Goal: Task Accomplishment & Management: Complete application form

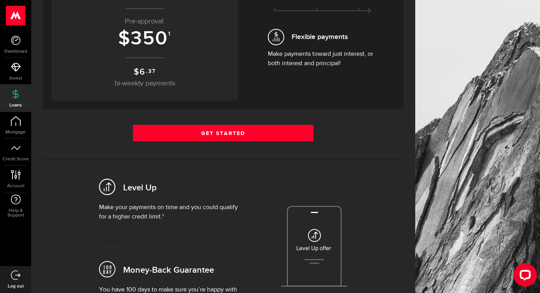
scroll to position [137, 0]
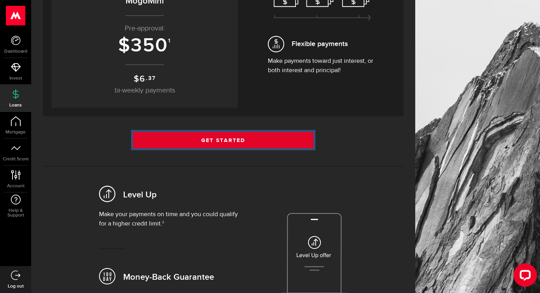
click at [227, 142] on link "Get Started" at bounding box center [223, 140] width 181 height 16
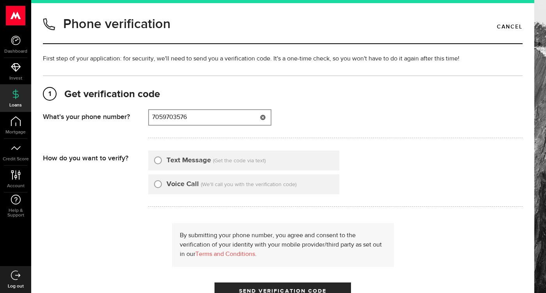
type input "7059703576"
click at [158, 162] on input "Text Message" at bounding box center [158, 159] width 8 height 8
radio input "true"
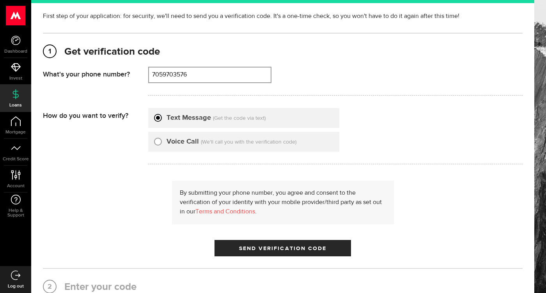
scroll to position [55, 0]
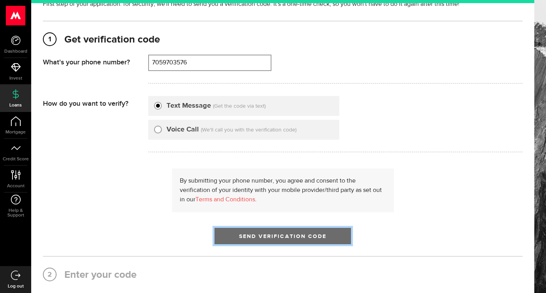
click at [263, 234] on button "Send Verification Code" at bounding box center [283, 236] width 137 height 16
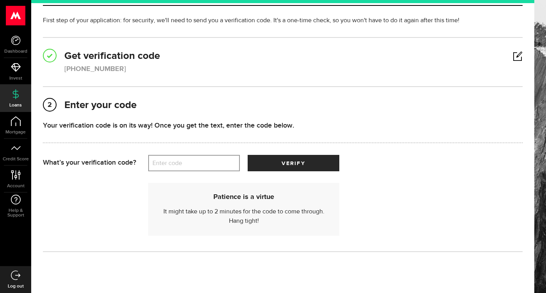
scroll to position [41, 0]
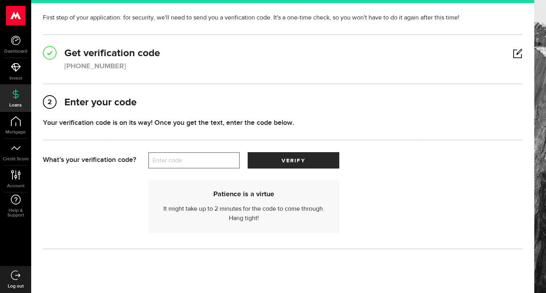
click at [184, 154] on label "Enter code" at bounding box center [194, 161] width 92 height 16
click at [184, 154] on input "Enter code" at bounding box center [194, 160] width 92 height 16
click at [190, 161] on label "Enter code" at bounding box center [194, 161] width 92 height 16
click at [190, 161] on input "Enter code" at bounding box center [194, 160] width 92 height 16
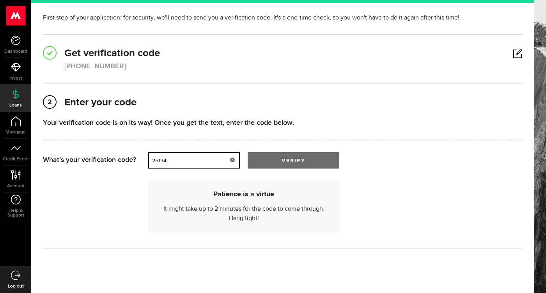
type input "25194"
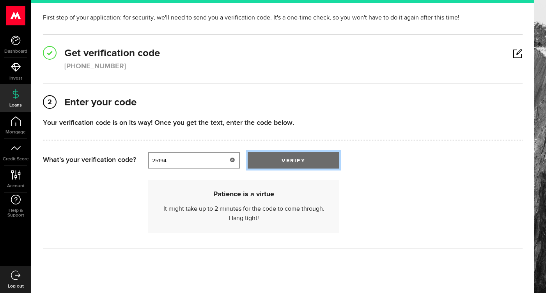
click at [278, 163] on button "verify" at bounding box center [294, 160] width 92 height 16
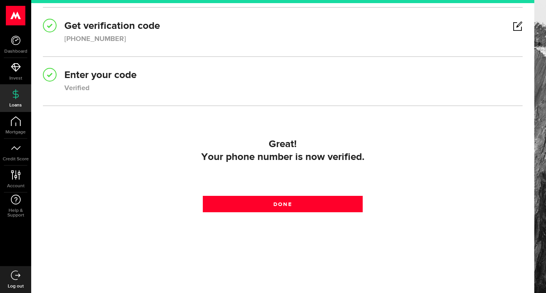
scroll to position [69, 0]
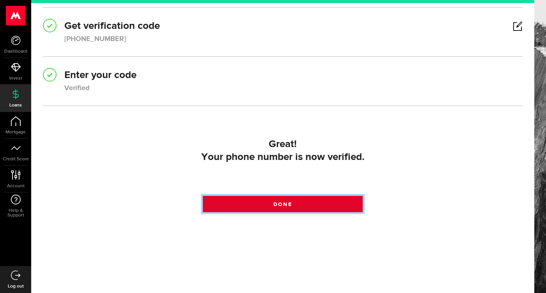
click at [284, 197] on link "Done" at bounding box center [283, 204] width 160 height 16
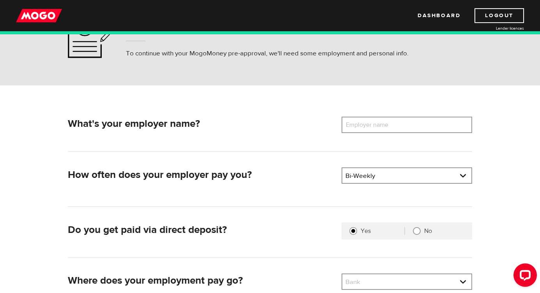
scroll to position [62, 0]
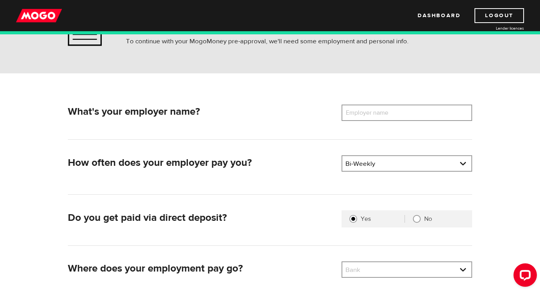
click at [394, 114] on label "Employer name" at bounding box center [373, 113] width 63 height 16
click at [394, 114] on input "Employer name" at bounding box center [407, 113] width 131 height 16
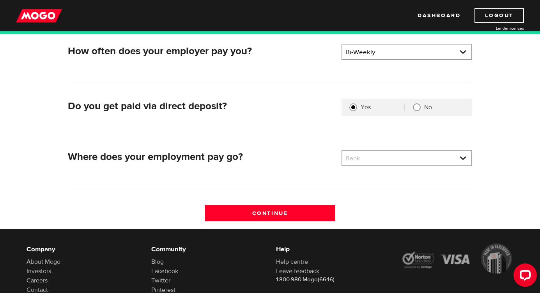
scroll to position [181, 0]
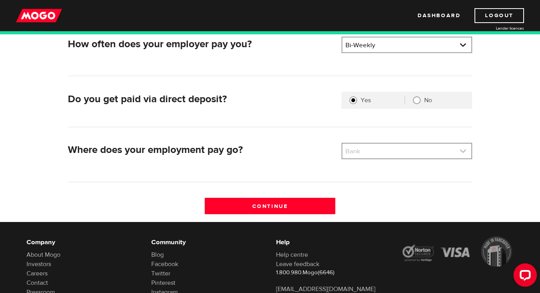
type input "Starbucks"
click at [397, 149] on link at bounding box center [406, 151] width 129 height 15
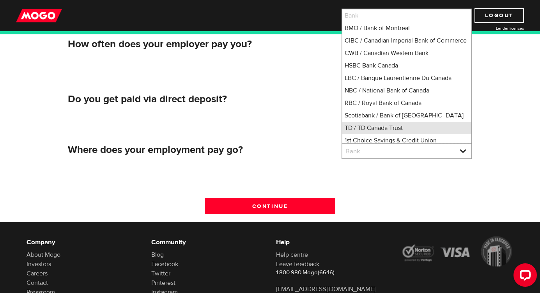
click at [394, 134] on li "TD / TD Canada Trust" at bounding box center [406, 128] width 129 height 12
select select "9"
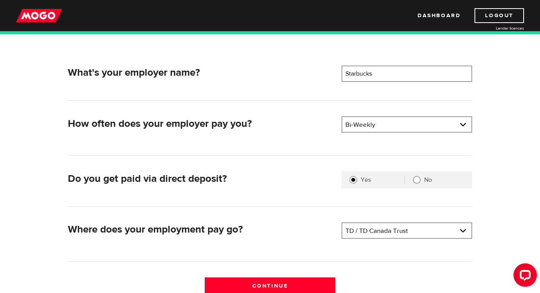
scroll to position [137, 0]
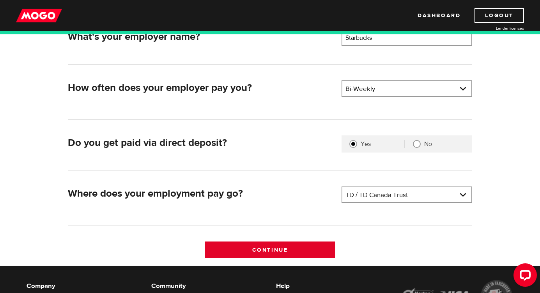
click at [258, 247] on input "Continue" at bounding box center [270, 249] width 131 height 16
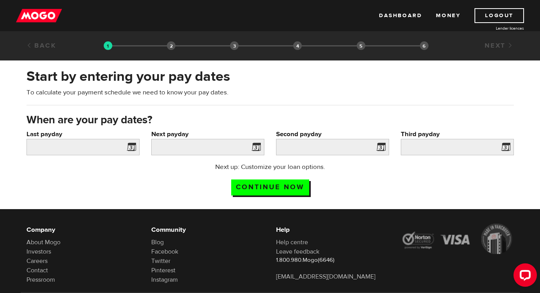
click at [136, 147] on span at bounding box center [130, 148] width 12 height 12
click at [133, 148] on span at bounding box center [130, 148] width 12 height 12
click at [73, 146] on input "Last payday" at bounding box center [83, 147] width 113 height 16
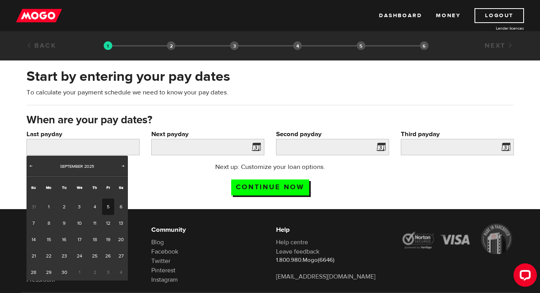
click at [106, 207] on link "5" at bounding box center [108, 207] width 12 height 16
type input "[DATE]"
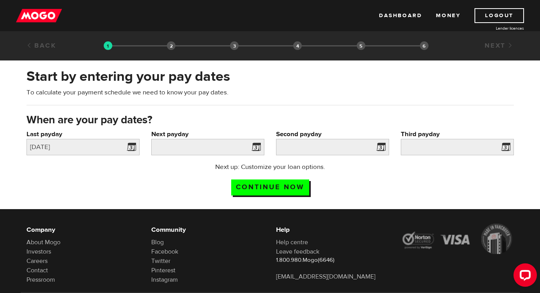
click at [258, 149] on span at bounding box center [255, 148] width 12 height 12
click at [255, 149] on span at bounding box center [255, 148] width 12 height 12
click at [227, 151] on input "Next payday" at bounding box center [207, 147] width 113 height 16
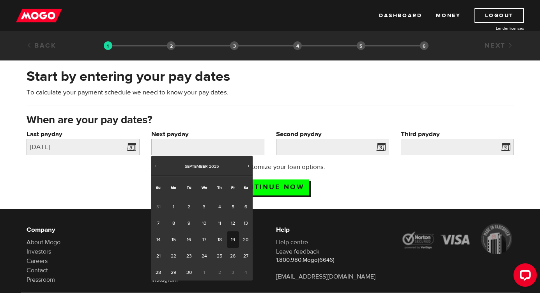
click at [231, 237] on link "19" at bounding box center [233, 239] width 12 height 16
type input "2025/09/19"
type input "2025/10/3"
type input "2025/10/17"
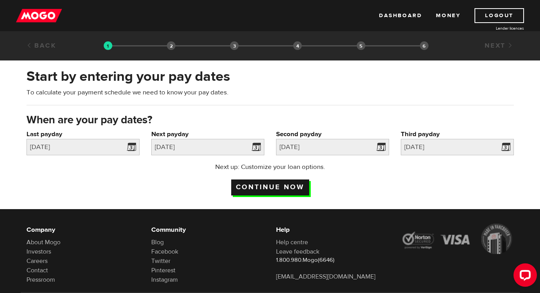
click at [273, 185] on input "Continue now" at bounding box center [270, 187] width 78 height 16
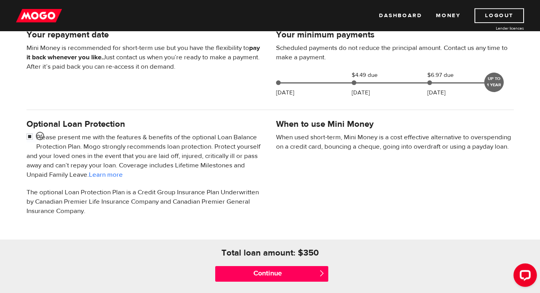
scroll to position [181, 0]
click at [29, 137] on input "checkbox" at bounding box center [32, 137] width 10 height 10
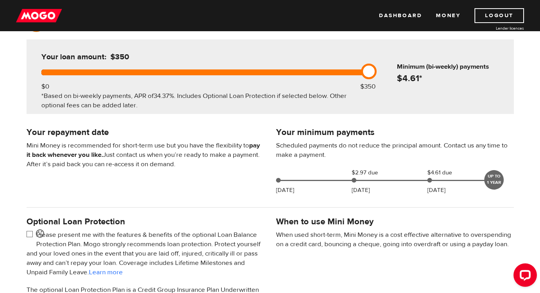
scroll to position [87, 0]
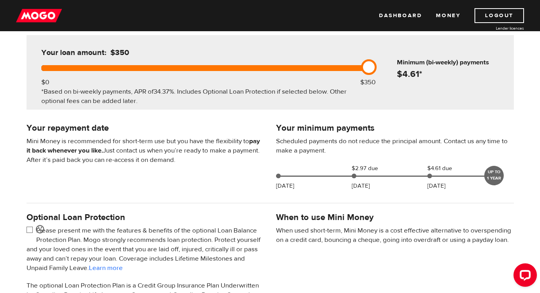
click at [32, 230] on input "checkbox" at bounding box center [32, 231] width 10 height 10
click at [31, 229] on input "checkbox" at bounding box center [32, 231] width 10 height 10
checkbox input "true"
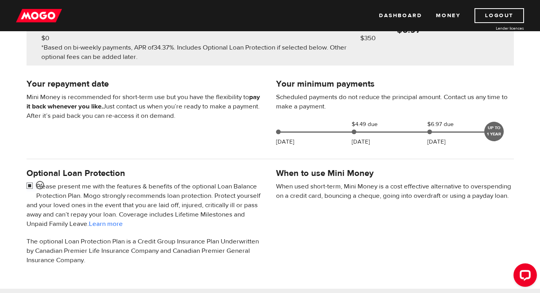
scroll to position [137, 0]
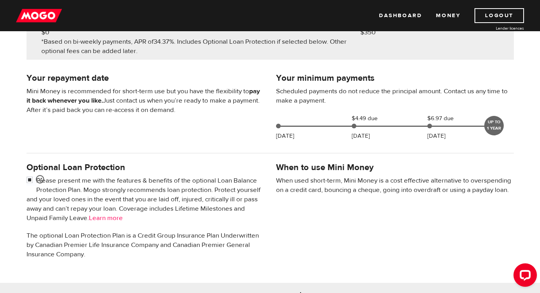
click at [115, 216] on link "Learn more" at bounding box center [106, 218] width 34 height 9
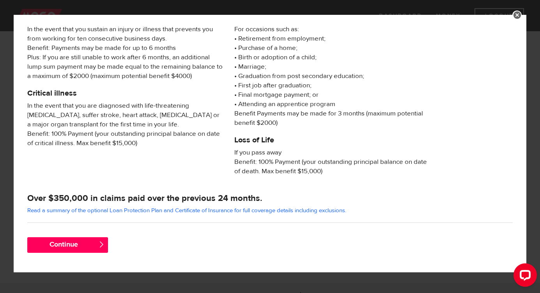
scroll to position [144, 0]
click at [515, 16] on link at bounding box center [517, 15] width 9 height 9
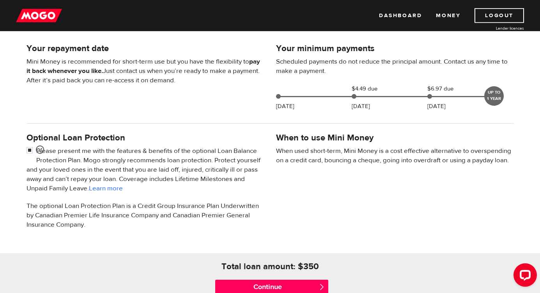
scroll to position [212, 0]
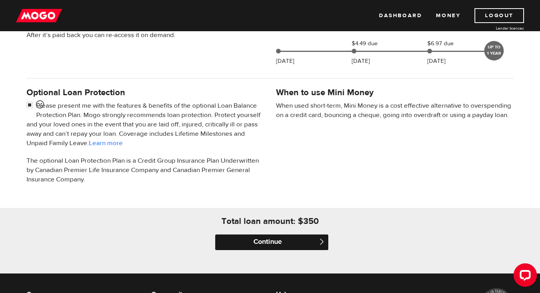
click at [253, 243] on input "Continue" at bounding box center [271, 242] width 113 height 16
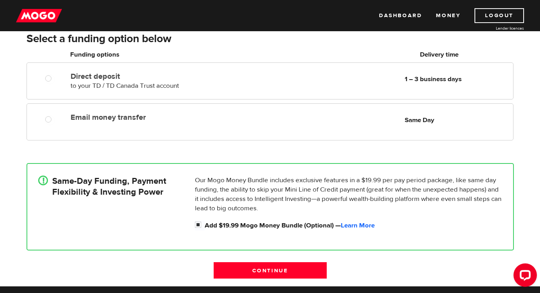
scroll to position [81, 0]
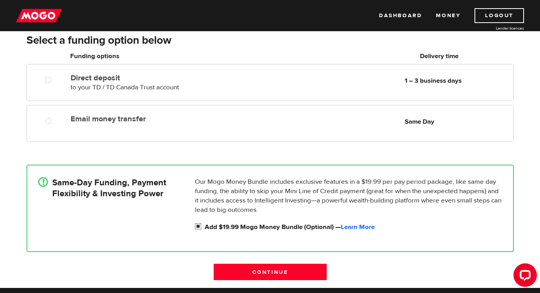
click at [197, 226] on input "Add $19.99 Mogo Money Bundle (Optional) — Learn More" at bounding box center [200, 227] width 10 height 10
checkbox input "true"
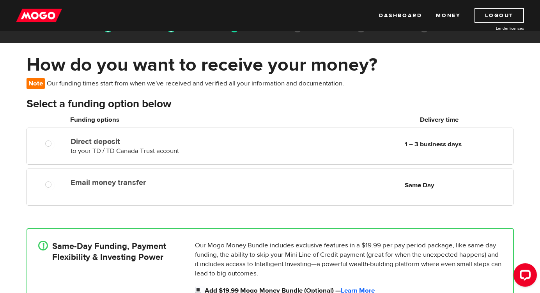
scroll to position [0, 0]
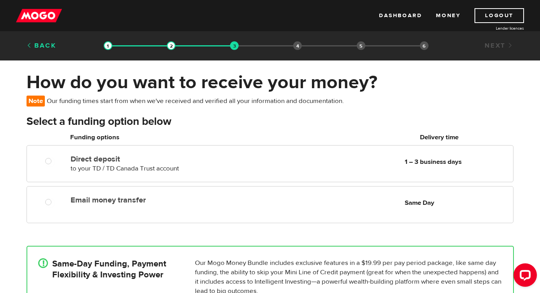
click at [41, 47] on link "Back" at bounding box center [42, 45] width 30 height 9
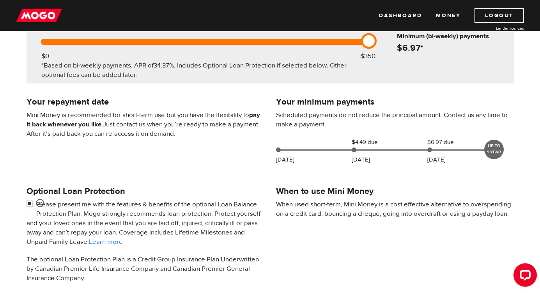
scroll to position [137, 0]
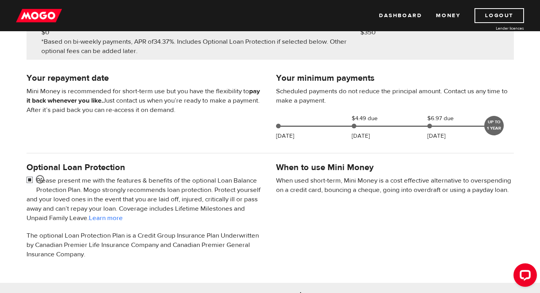
click at [30, 179] on input "checkbox" at bounding box center [32, 181] width 10 height 10
checkbox input "false"
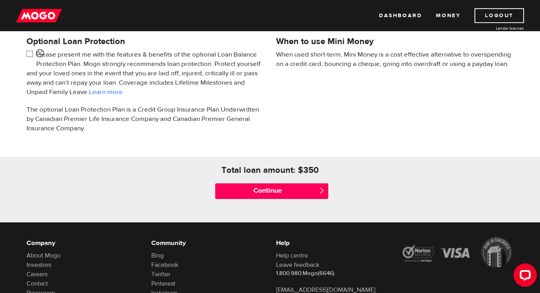
scroll to position [293, 0]
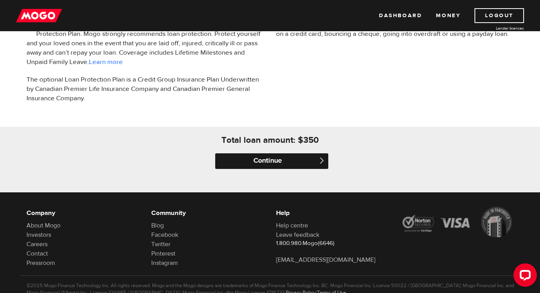
click at [287, 165] on input "Continue" at bounding box center [271, 161] width 113 height 16
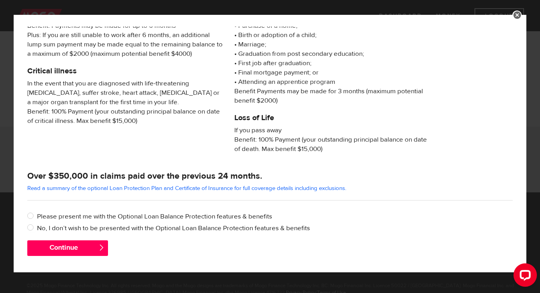
scroll to position [131, 0]
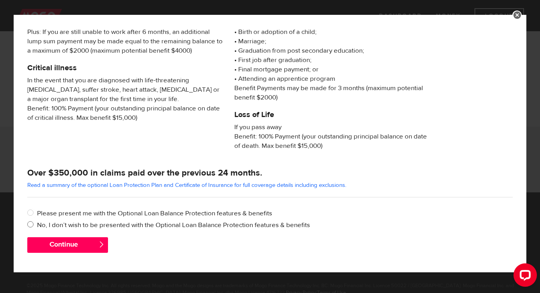
click at [30, 224] on input "No, I don’t wish to be presented with the Optional Loan Balance Protection feat…" at bounding box center [32, 225] width 10 height 10
radio input "true"
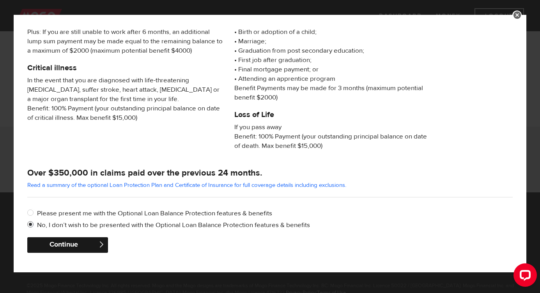
click at [69, 248] on button "Continue" at bounding box center [67, 245] width 81 height 16
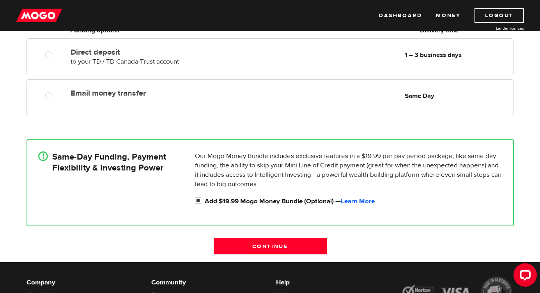
scroll to position [144, 0]
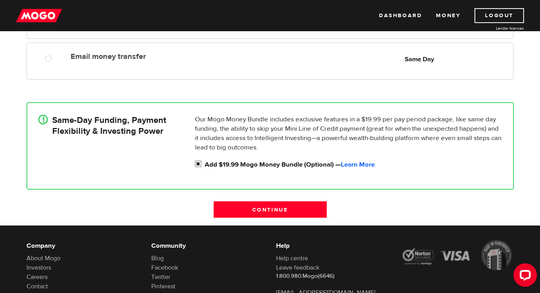
click at [198, 162] on input "Add $19.99 Mogo Money Bundle (Optional) — Learn More" at bounding box center [200, 165] width 10 height 10
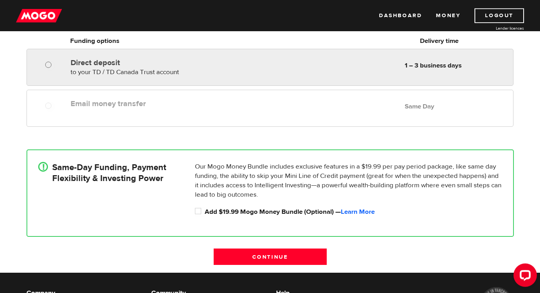
scroll to position [112, 0]
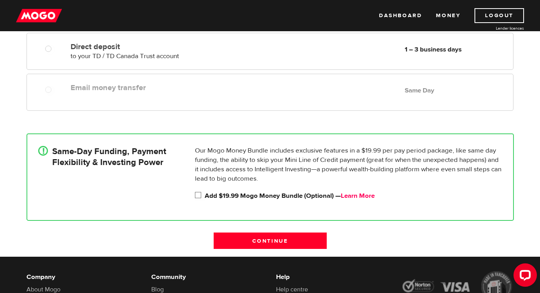
click at [357, 198] on link "Learn More" at bounding box center [358, 196] width 34 height 9
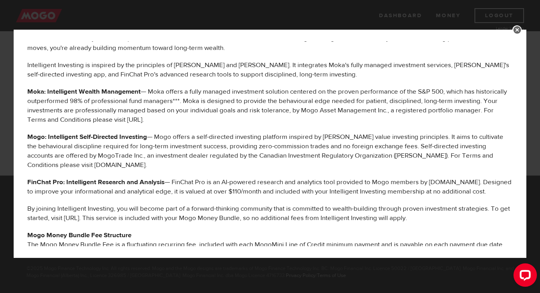
scroll to position [175, 0]
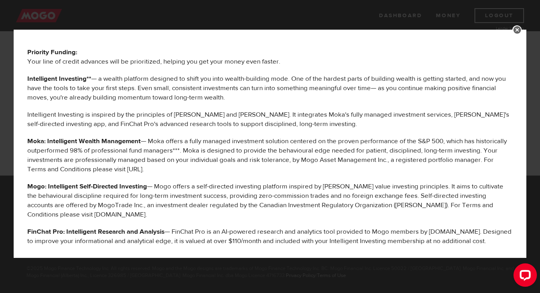
click at [516, 30] on link at bounding box center [517, 29] width 9 height 9
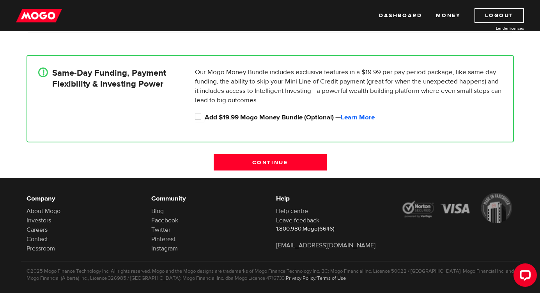
scroll to position [200, 0]
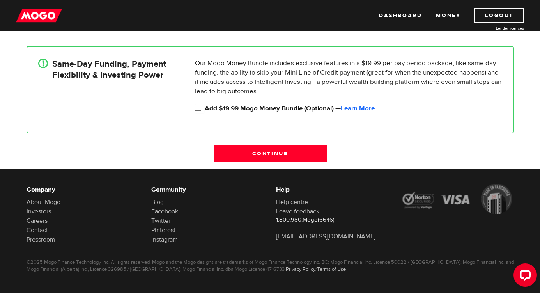
click at [199, 106] on input "Add $19.99 Mogo Money Bundle (Optional) — Learn More" at bounding box center [200, 109] width 10 height 10
checkbox input "true"
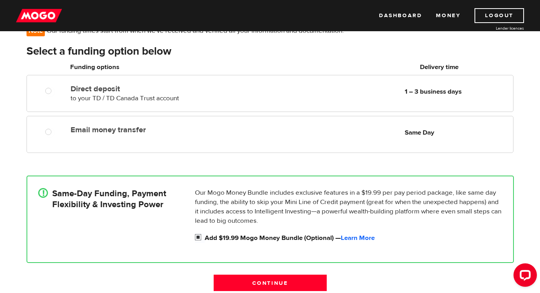
scroll to position [62, 0]
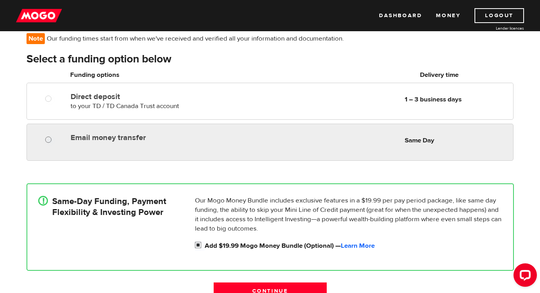
radio input "true"
click at [52, 138] on input "Email money transfer" at bounding box center [50, 141] width 10 height 10
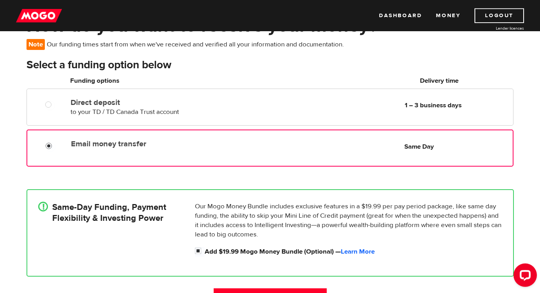
scroll to position [56, 0]
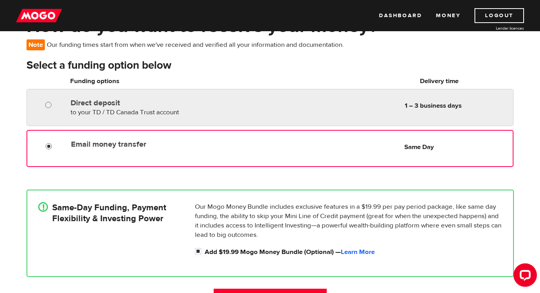
radio input "true"
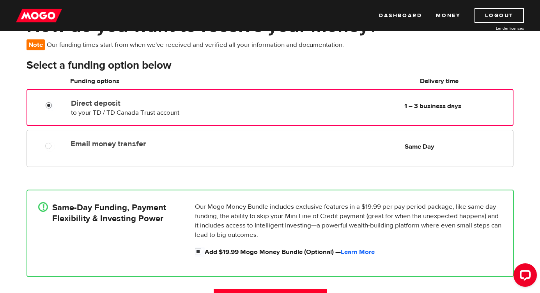
click at [48, 107] on input "Direct deposit" at bounding box center [51, 106] width 10 height 10
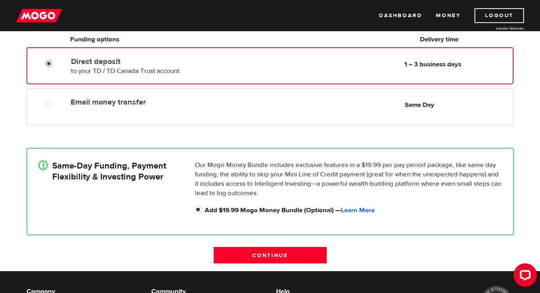
scroll to position [75, 0]
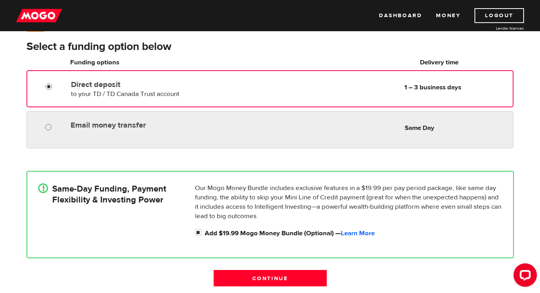
radio input "true"
click at [53, 127] on input "Email money transfer" at bounding box center [50, 128] width 10 height 10
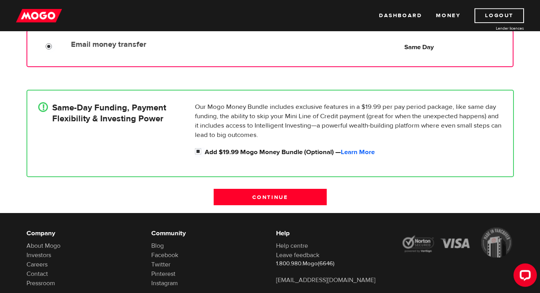
scroll to position [162, 0]
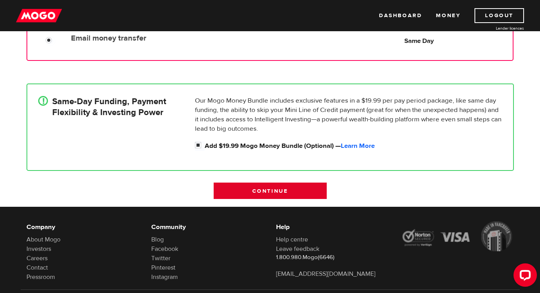
click at [280, 193] on input "Continue" at bounding box center [270, 191] width 113 height 16
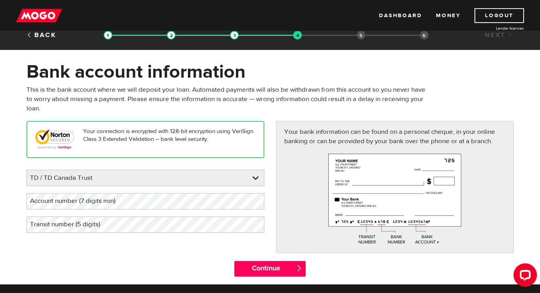
scroll to position [37, 0]
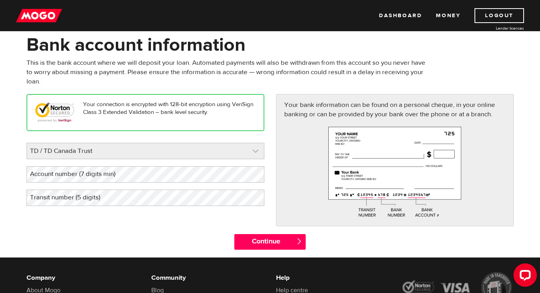
click at [171, 154] on link at bounding box center [145, 151] width 237 height 16
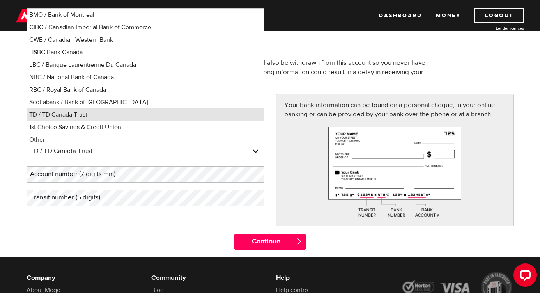
click at [136, 113] on li "TD / TD Canada Trust" at bounding box center [145, 114] width 237 height 12
click at [81, 177] on label "Account number (7 digits min)" at bounding box center [79, 174] width 105 height 16
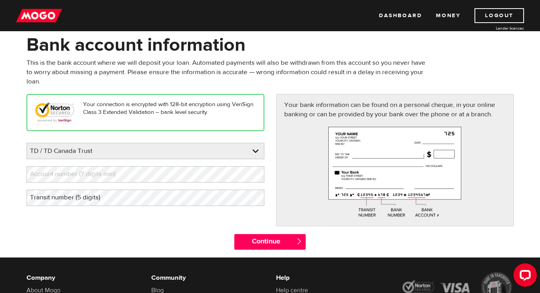
click at [72, 169] on label "Account number (7 digits min)" at bounding box center [79, 174] width 105 height 16
click at [72, 193] on label "Transit number (5 digits)" at bounding box center [72, 198] width 90 height 16
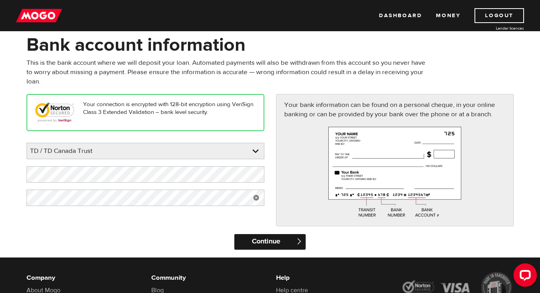
click at [269, 238] on input "Continue" at bounding box center [269, 242] width 71 height 16
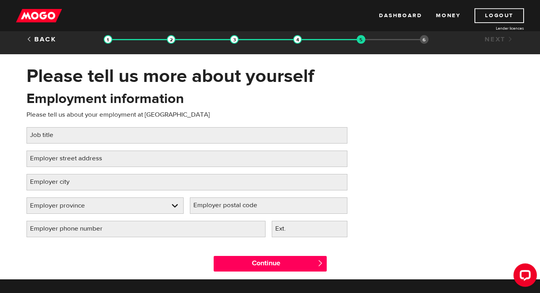
scroll to position [31, 0]
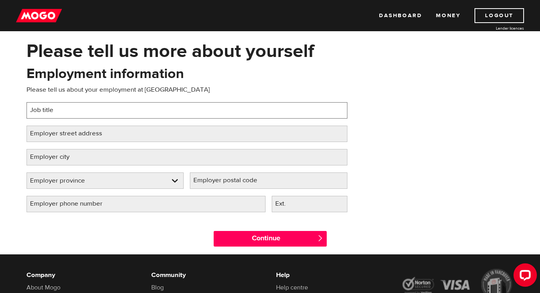
click at [92, 113] on input "Job title" at bounding box center [187, 110] width 321 height 16
type input "Partner"
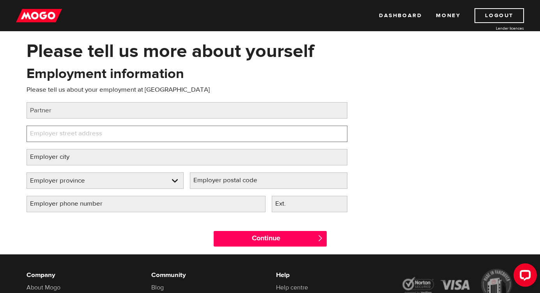
paste input "[STREET_ADDRESS],"
type input "[STREET_ADDRESS],"
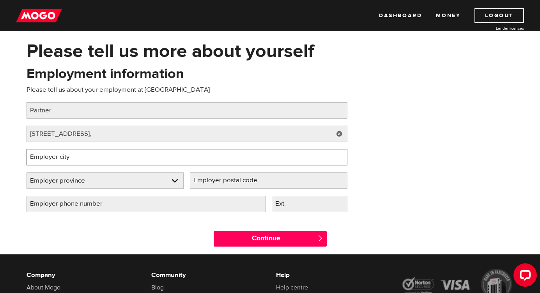
click at [115, 160] on input "Employer city" at bounding box center [187, 157] width 321 height 16
type input "Barrie"
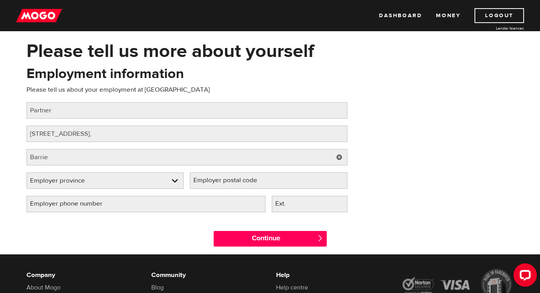
select select "ON"
type input "L4N 9P8"
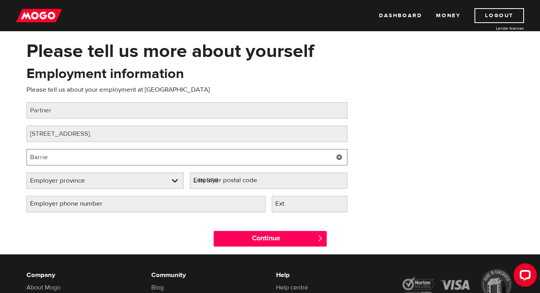
select select "ON"
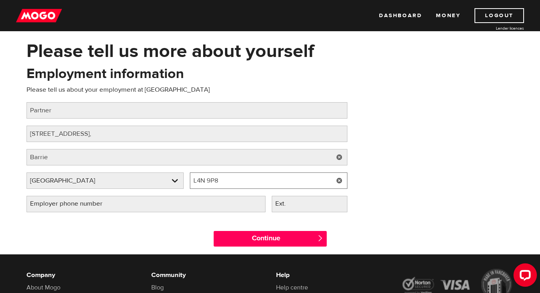
click at [220, 182] on input "L4N 9P8" at bounding box center [269, 180] width 158 height 16
type input "L4N 9H7"
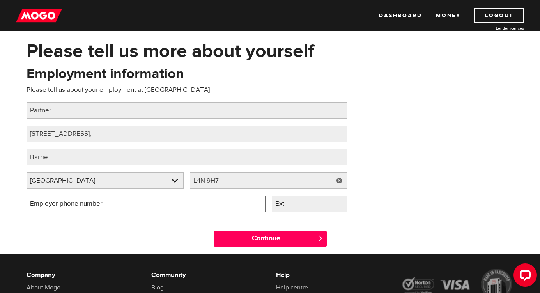
click at [140, 202] on input "Employer phone number" at bounding box center [146, 204] width 239 height 16
type input "(705) 718-0548"
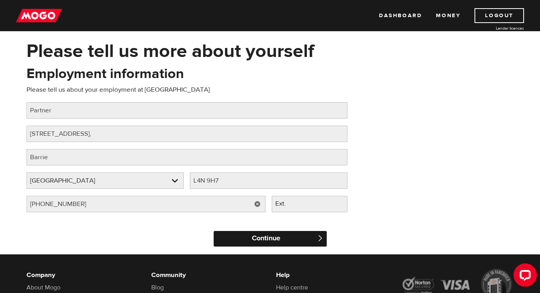
click at [267, 237] on input "Continue" at bounding box center [270, 239] width 113 height 16
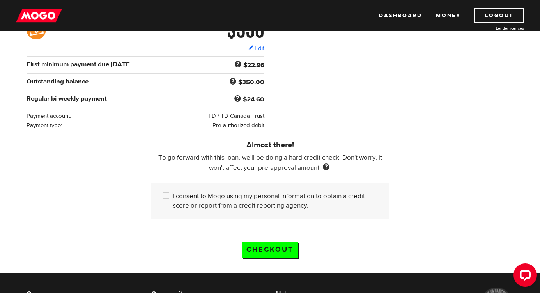
scroll to position [137, 0]
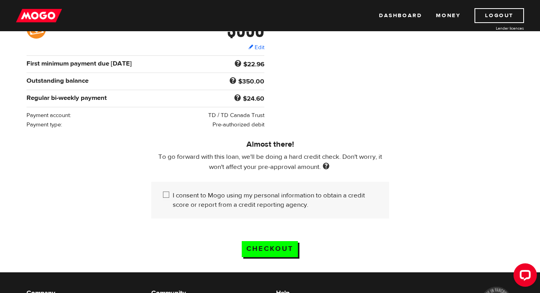
click at [166, 191] on input "I consent to Mogo using my personal information to obtain a credit score or rep…" at bounding box center [168, 196] width 10 height 10
checkbox input "true"
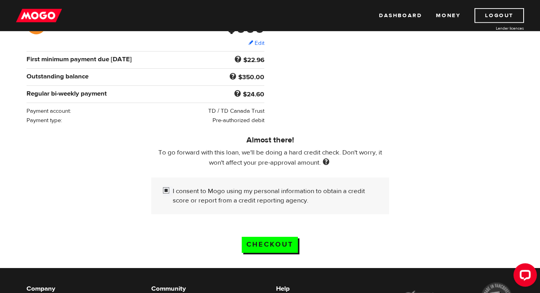
scroll to position [150, 0]
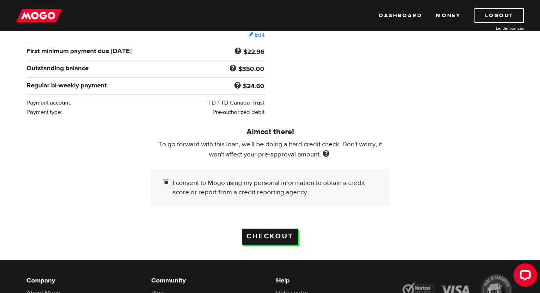
click at [264, 229] on input "Checkout" at bounding box center [270, 237] width 56 height 16
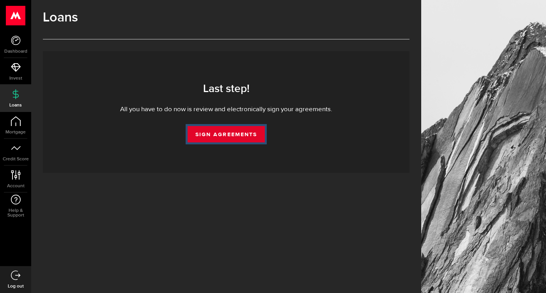
click at [233, 140] on link "Sign Agreements" at bounding box center [226, 134] width 77 height 16
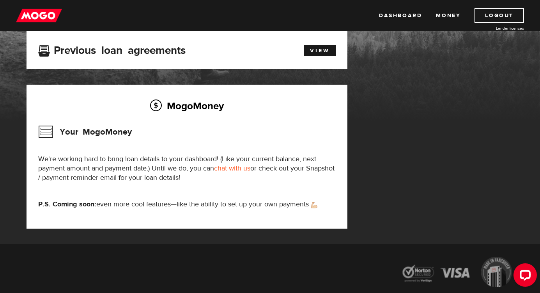
scroll to position [50, 0]
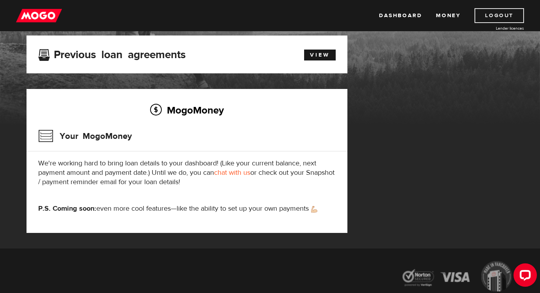
click at [504, 19] on link "Logout" at bounding box center [500, 15] width 50 height 15
